Goal: Information Seeking & Learning: Find specific fact

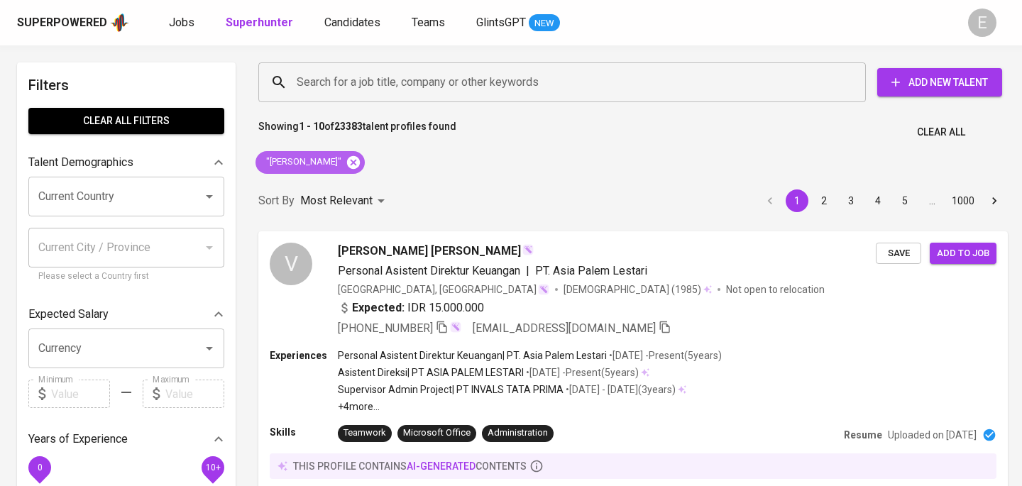
click at [347, 157] on icon at bounding box center [353, 161] width 13 height 13
click at [342, 75] on input "Search for a job title, company or other keywords" at bounding box center [565, 82] width 545 height 27
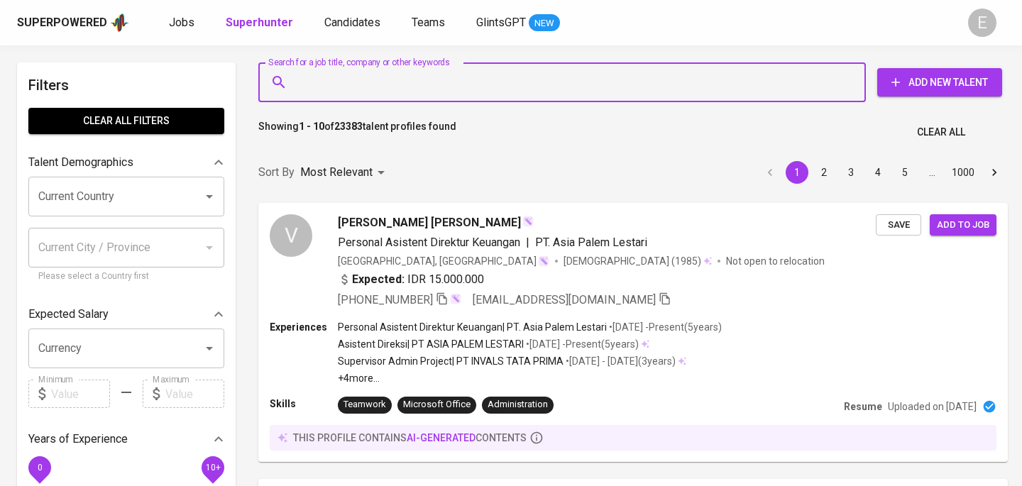
paste input "[EMAIL_ADDRESS][DOMAIN_NAME]"
type input "[EMAIL_ADDRESS][DOMAIN_NAME]"
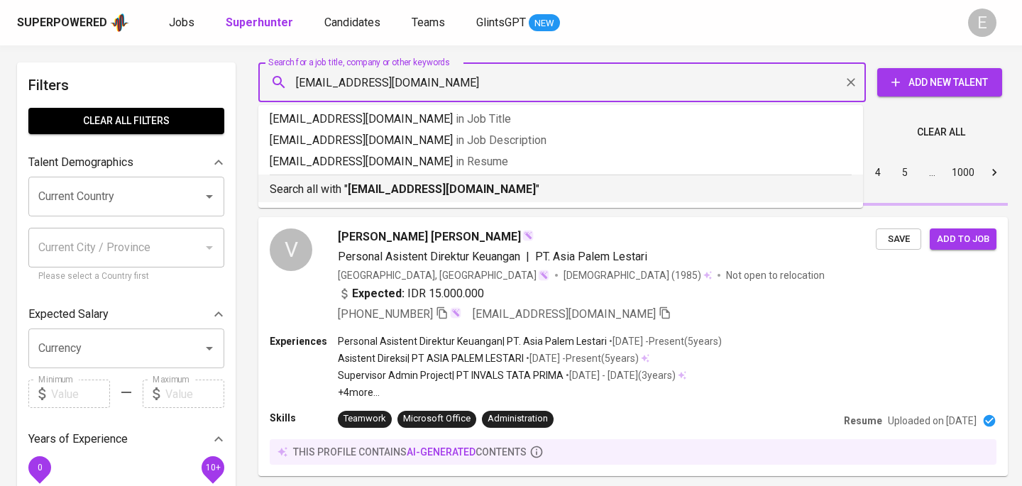
click at [302, 184] on p "Search all with " [EMAIL_ADDRESS][DOMAIN_NAME] "" at bounding box center [561, 189] width 582 height 17
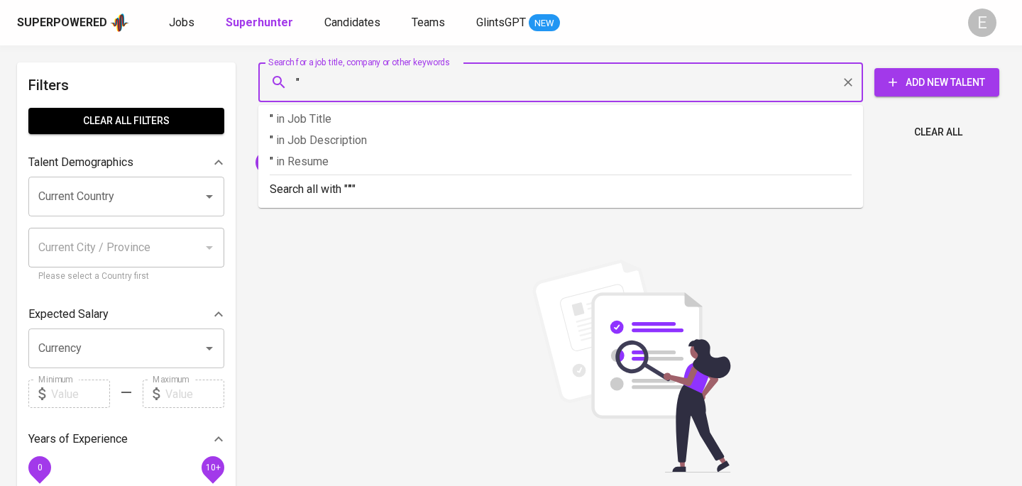
paste input "[PERSON_NAME]"
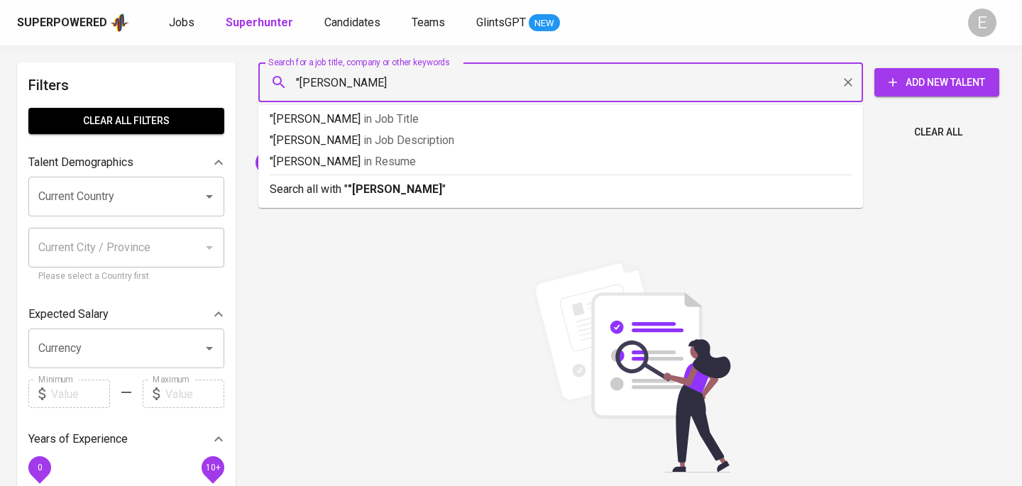
type input ""[PERSON_NAME] Asri""
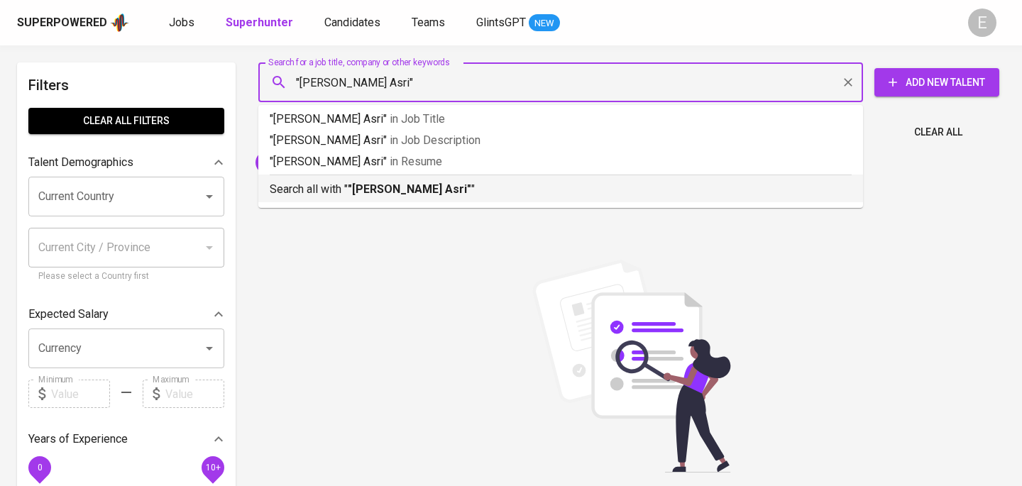
click at [384, 187] on b ""[PERSON_NAME] Asri"" at bounding box center [410, 188] width 124 height 13
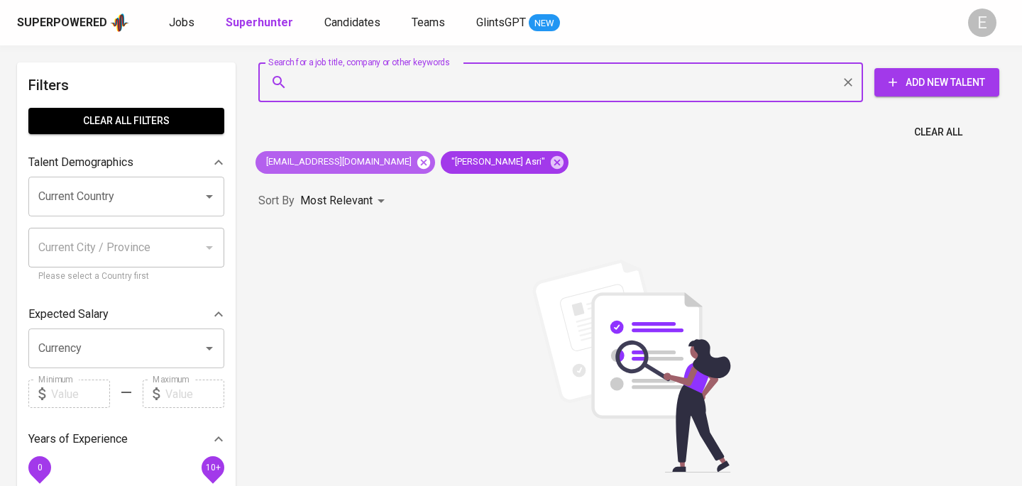
click at [417, 162] on icon at bounding box center [423, 161] width 13 height 13
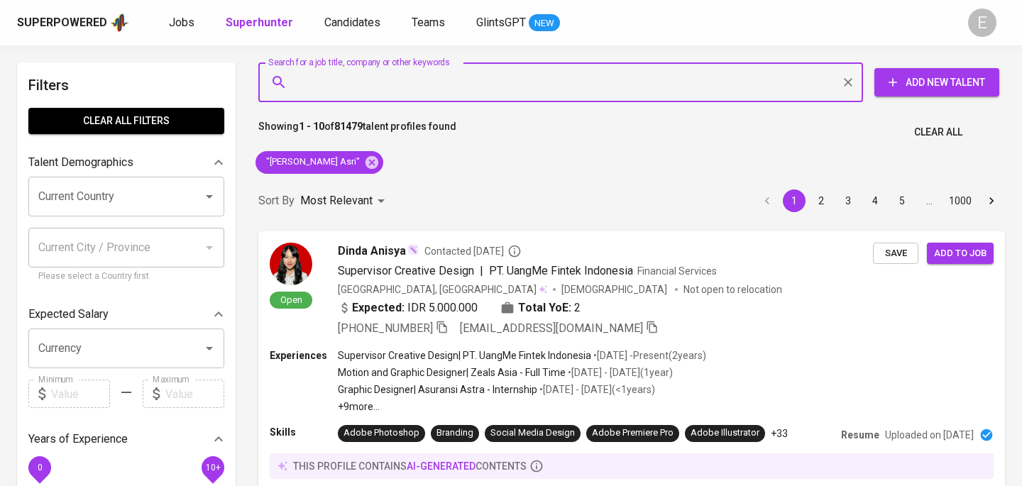
click at [418, 79] on input "Search for a job title, company or other keywords" at bounding box center [564, 82] width 542 height 27
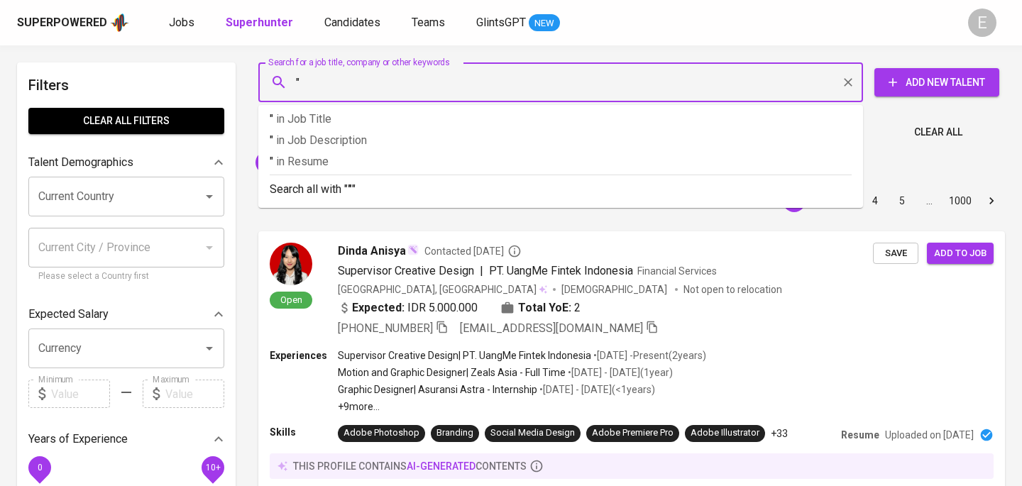
paste input "[PERSON_NAME]"
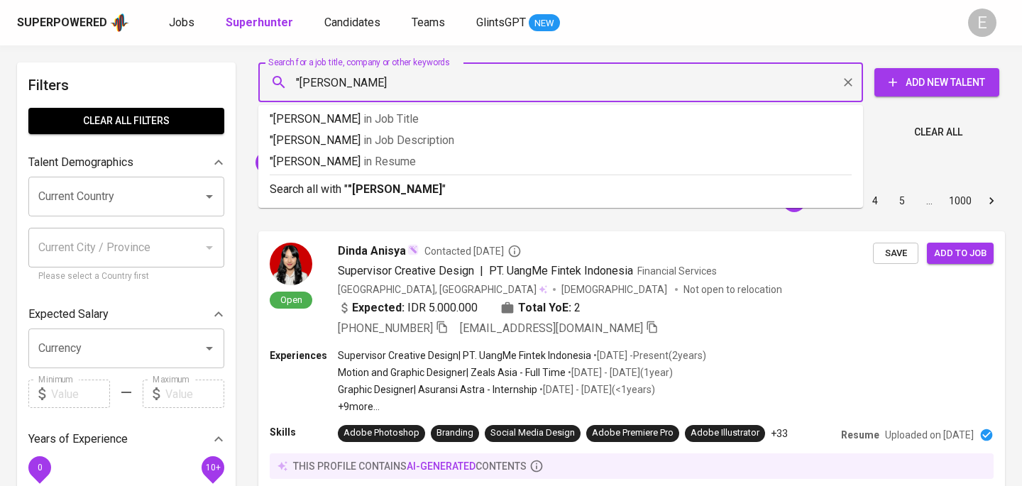
type input ""[PERSON_NAME]""
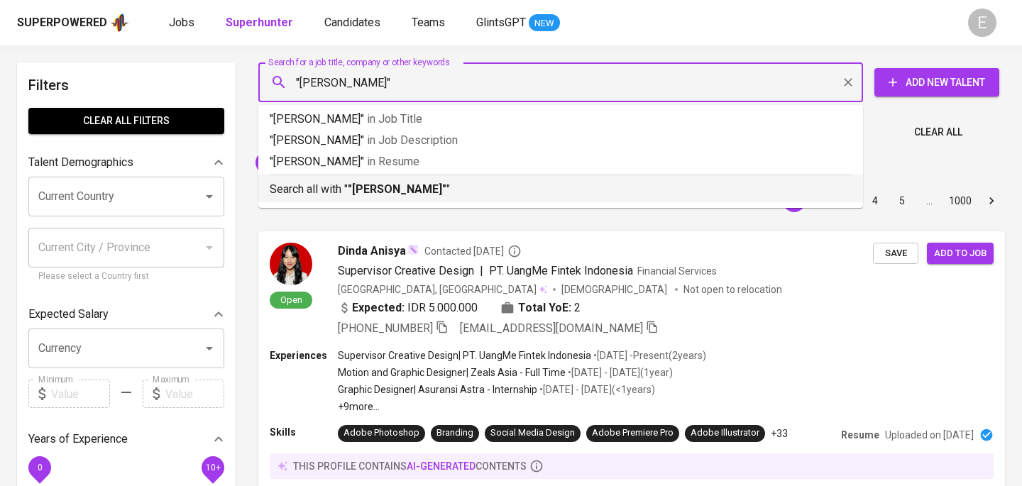
click at [403, 189] on b ""[PERSON_NAME]"" at bounding box center [397, 188] width 99 height 13
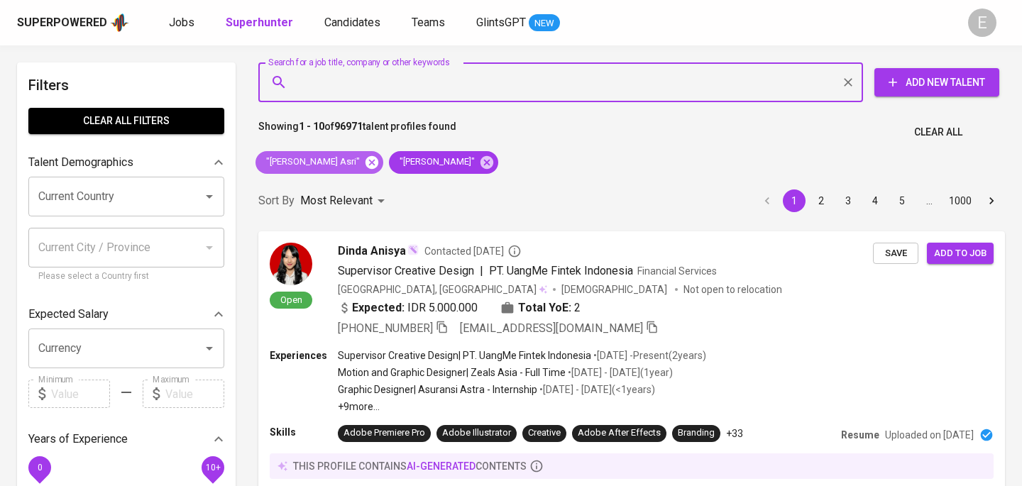
click at [366, 162] on icon at bounding box center [372, 161] width 13 height 13
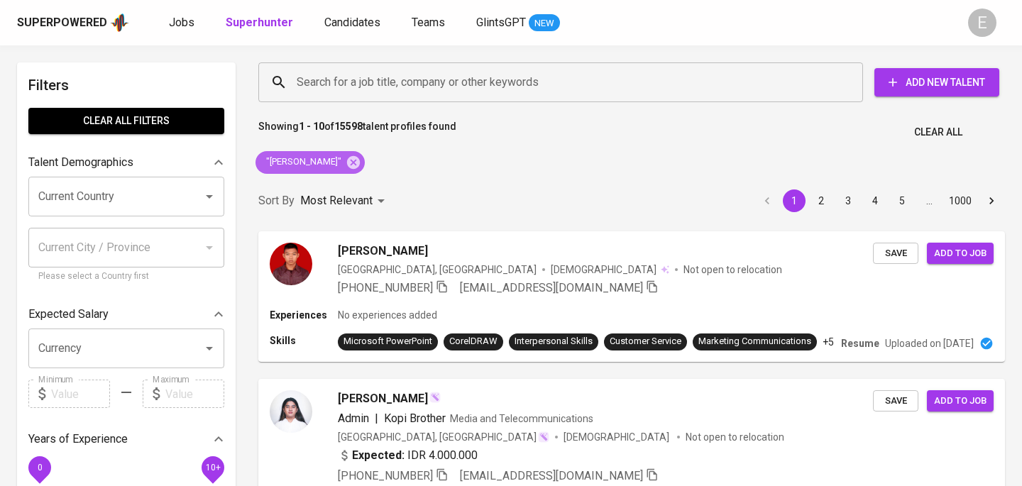
click at [360, 160] on icon at bounding box center [353, 161] width 13 height 13
click at [350, 82] on input "Search for a job title, company or other keywords" at bounding box center [564, 82] width 542 height 27
paste input "[PERSON_NAME][EMAIL_ADDRESS][DOMAIN_NAME]"
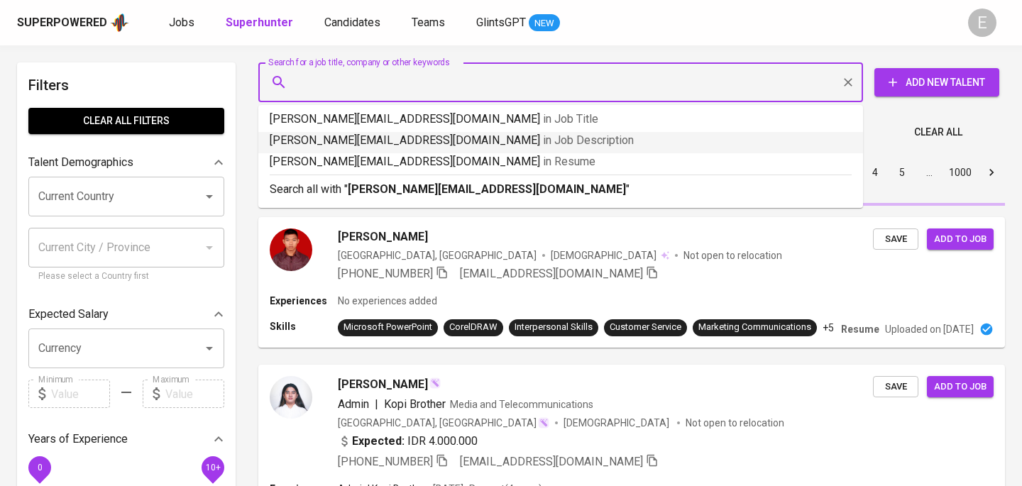
type input "[PERSON_NAME][EMAIL_ADDRESS][DOMAIN_NAME]"
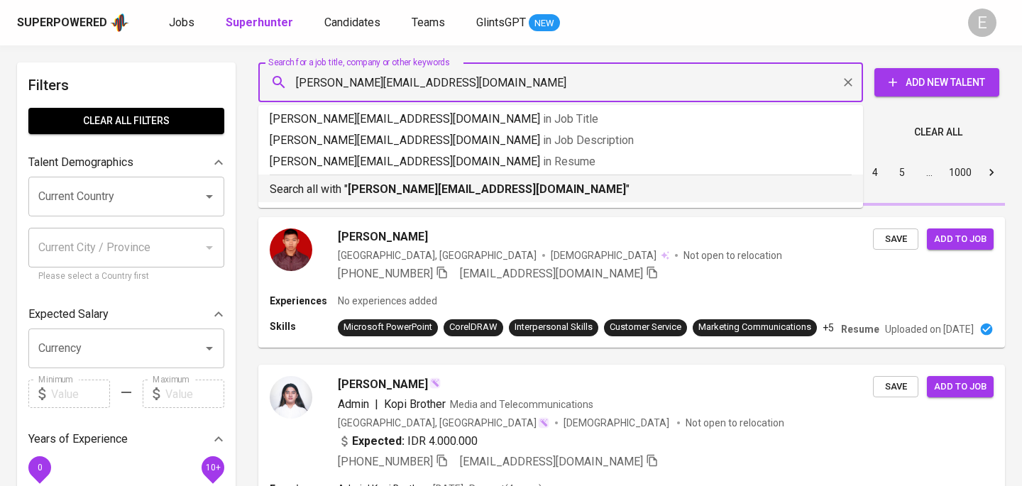
click at [294, 183] on p "Search all with " [PERSON_NAME][EMAIL_ADDRESS][DOMAIN_NAME] "" at bounding box center [561, 189] width 582 height 17
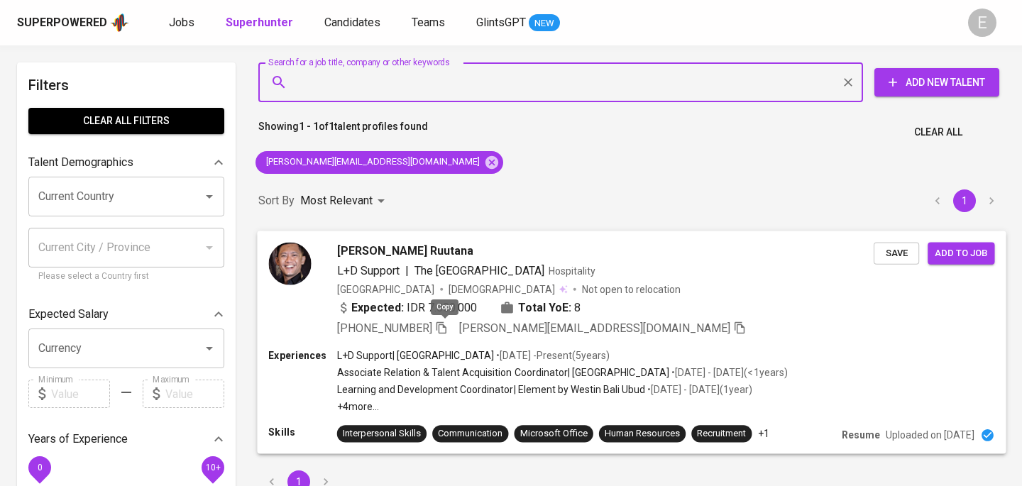
click at [447, 324] on icon "button" at bounding box center [442, 328] width 10 height 12
